Goal: Obtain resource: Download file/media

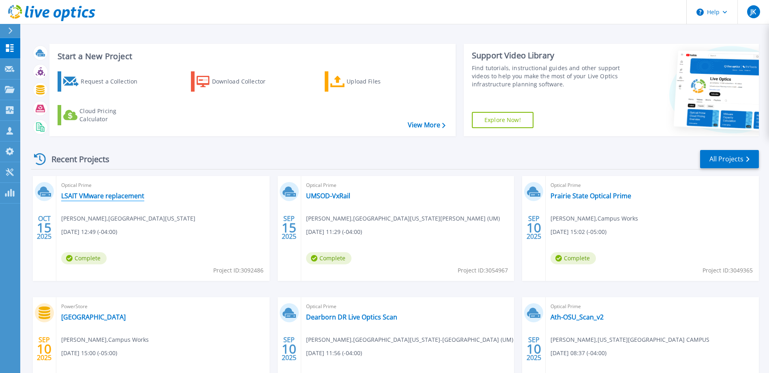
click at [89, 194] on link "LSAIT VMware replacement" at bounding box center [102, 196] width 83 height 8
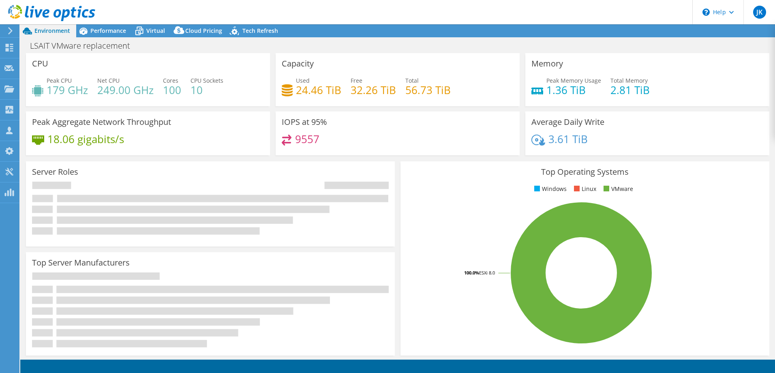
select select "USD"
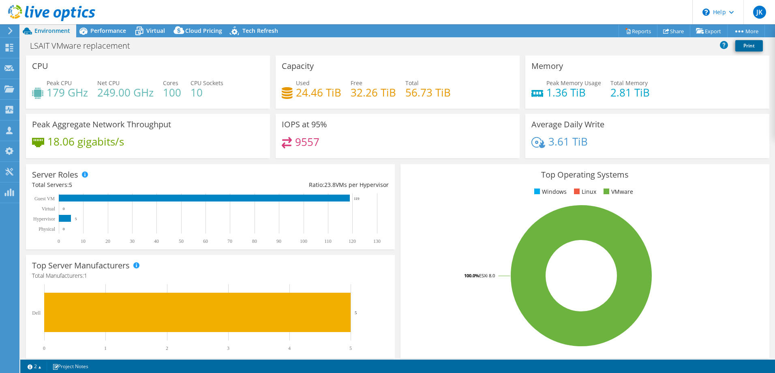
drag, startPoint x: 744, startPoint y: 46, endPoint x: 740, endPoint y: 46, distance: 4.5
click at [745, 46] on link "Print" at bounding box center [749, 45] width 28 height 11
click at [466, 16] on header "JK Partner Team Member [PERSON_NAME] [PERSON_NAME][EMAIL_ADDRESS][DOMAIN_NAME] …" at bounding box center [387, 12] width 775 height 24
click at [632, 31] on link "Reports" at bounding box center [638, 31] width 39 height 13
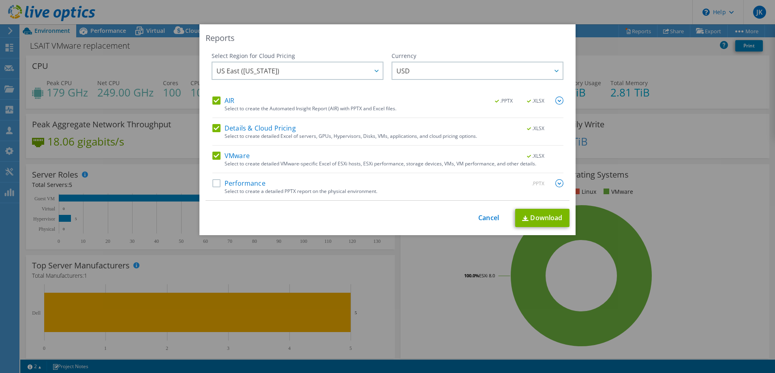
click at [214, 103] on label "AIR" at bounding box center [223, 100] width 22 height 8
click at [0, 0] on input "AIR" at bounding box center [0, 0] width 0 height 0
click at [214, 127] on label "Details & Cloud Pricing" at bounding box center [254, 128] width 84 height 8
click at [0, 0] on input "Details & Cloud Pricing" at bounding box center [0, 0] width 0 height 0
click at [542, 219] on link "Download" at bounding box center [542, 218] width 54 height 18
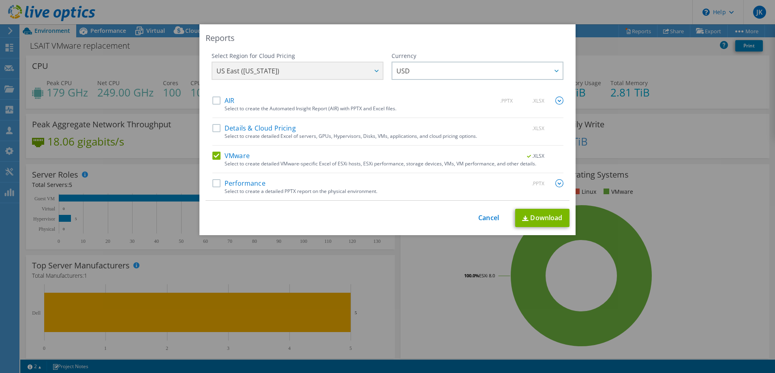
click at [448, 40] on div "Reports" at bounding box center [388, 37] width 364 height 11
click at [486, 218] on link "Cancel" at bounding box center [488, 218] width 21 height 8
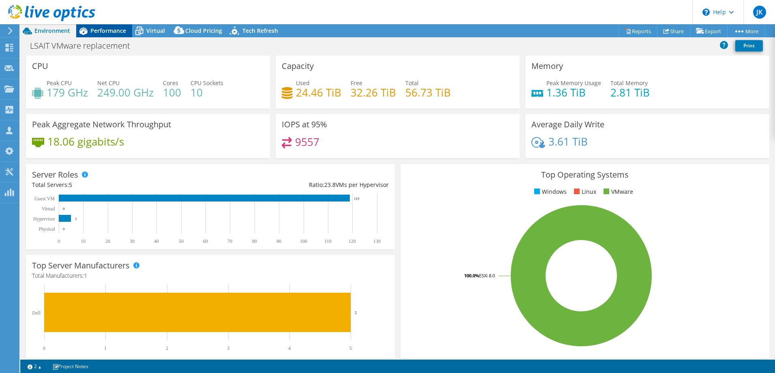
click at [123, 31] on span "Performance" at bounding box center [108, 31] width 36 height 8
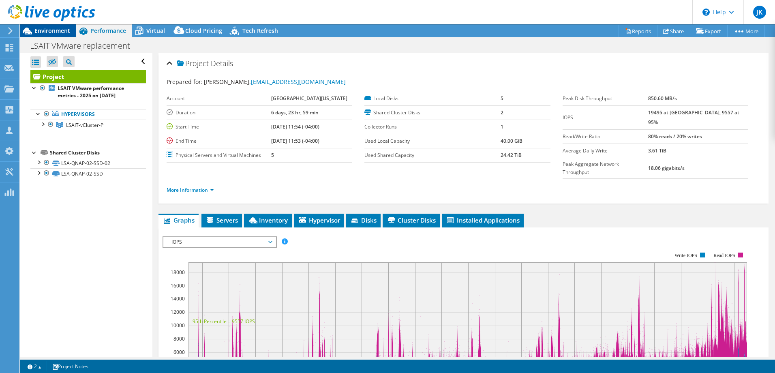
click at [72, 29] on div "Environment" at bounding box center [48, 30] width 56 height 13
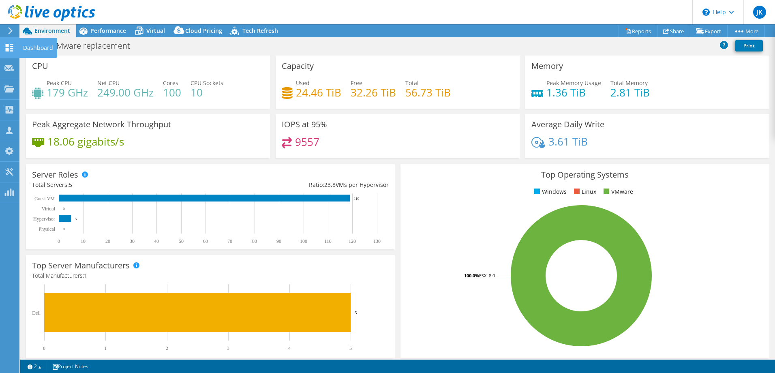
click at [9, 48] on icon at bounding box center [9, 48] width 10 height 8
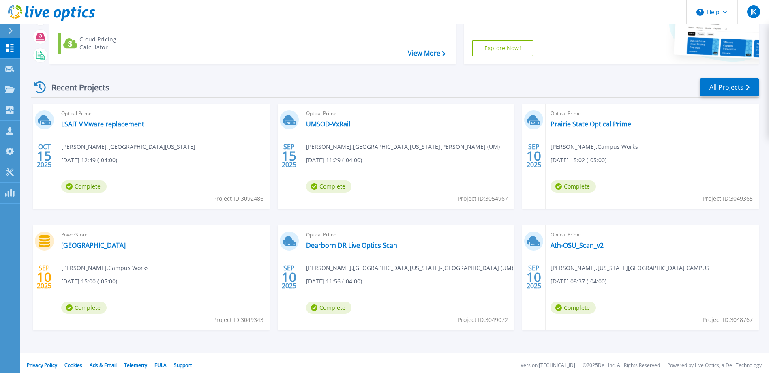
scroll to position [76, 0]
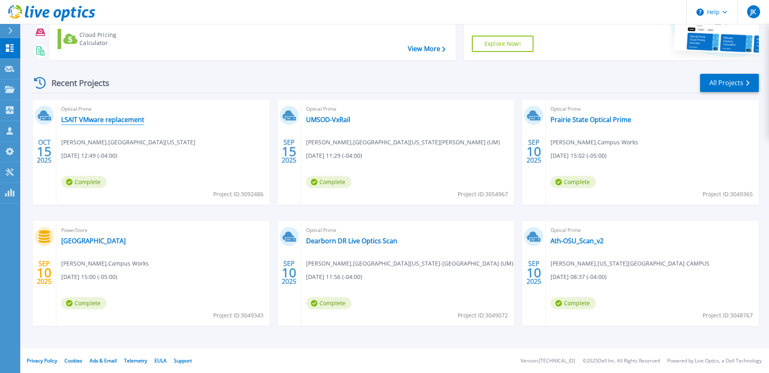
click at [78, 122] on link "LSAIT VMware replacement" at bounding box center [102, 120] width 83 height 8
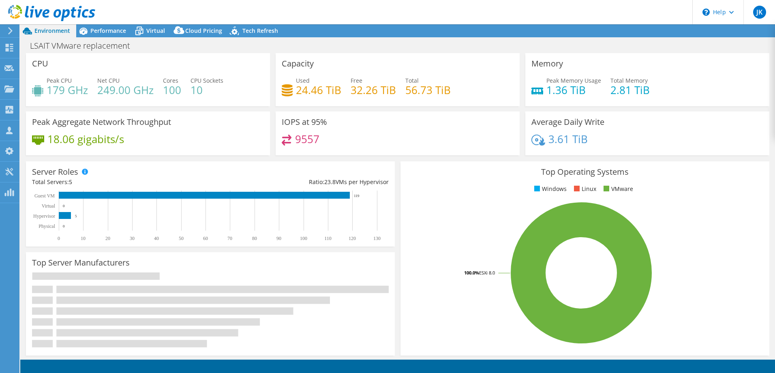
select select "USD"
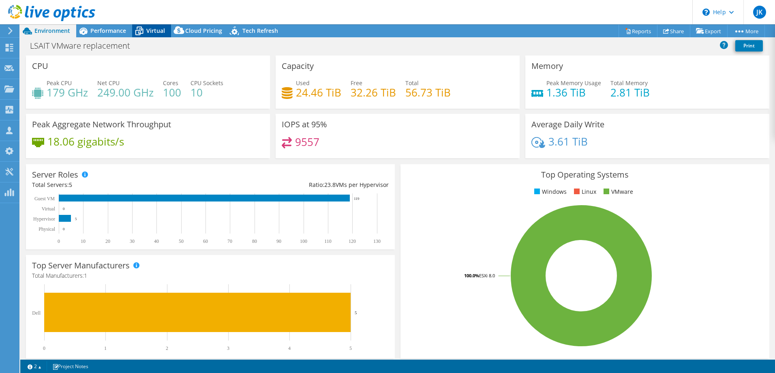
click at [155, 32] on span "Virtual" at bounding box center [155, 31] width 19 height 8
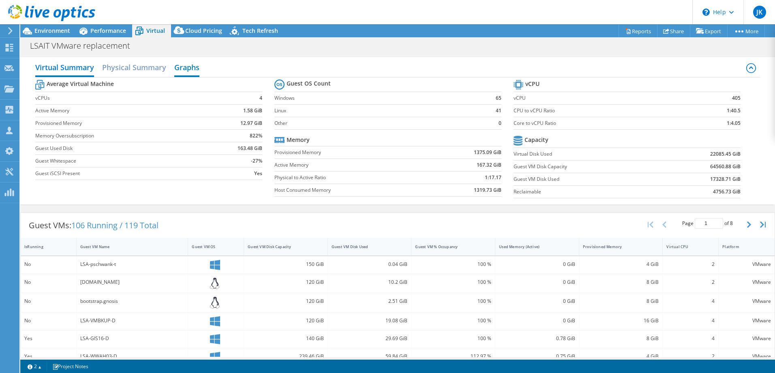
click at [186, 67] on h2 "Graphs" at bounding box center [186, 68] width 25 height 18
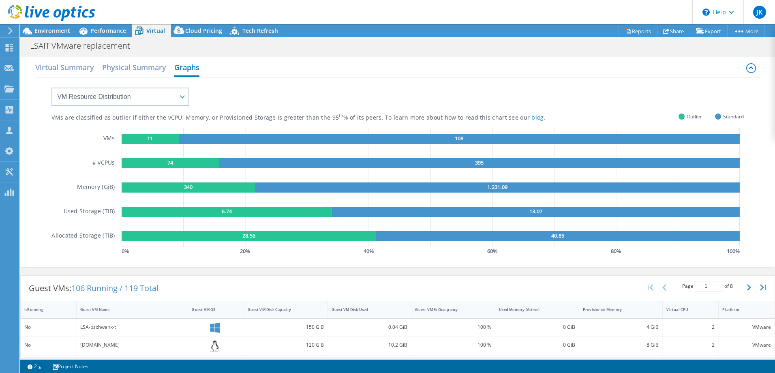
click at [58, 26] on div at bounding box center [47, 13] width 95 height 27
click at [54, 31] on span "Environment" at bounding box center [52, 31] width 36 height 8
